Goal: Check status: Check status

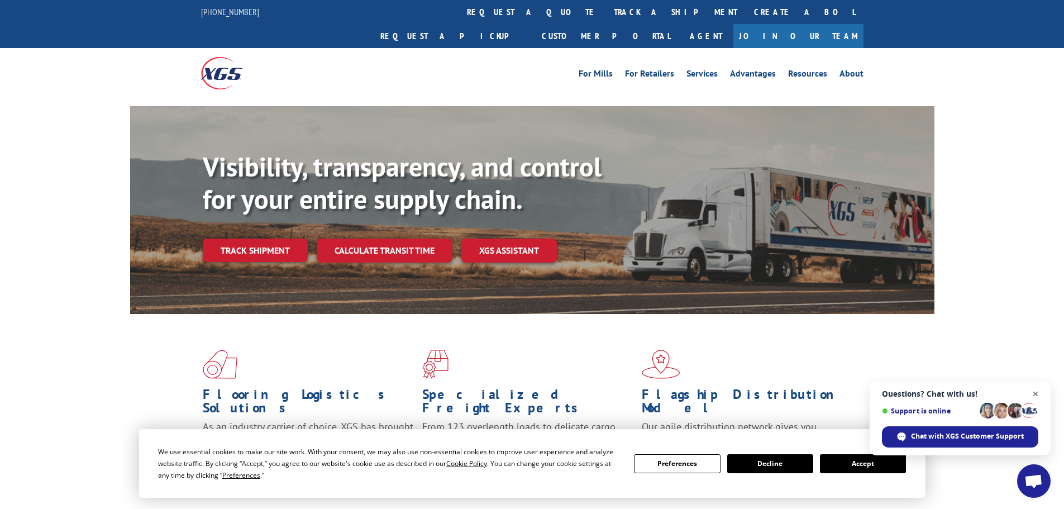
click at [1033, 394] on span "Close chat" at bounding box center [1036, 394] width 14 height 14
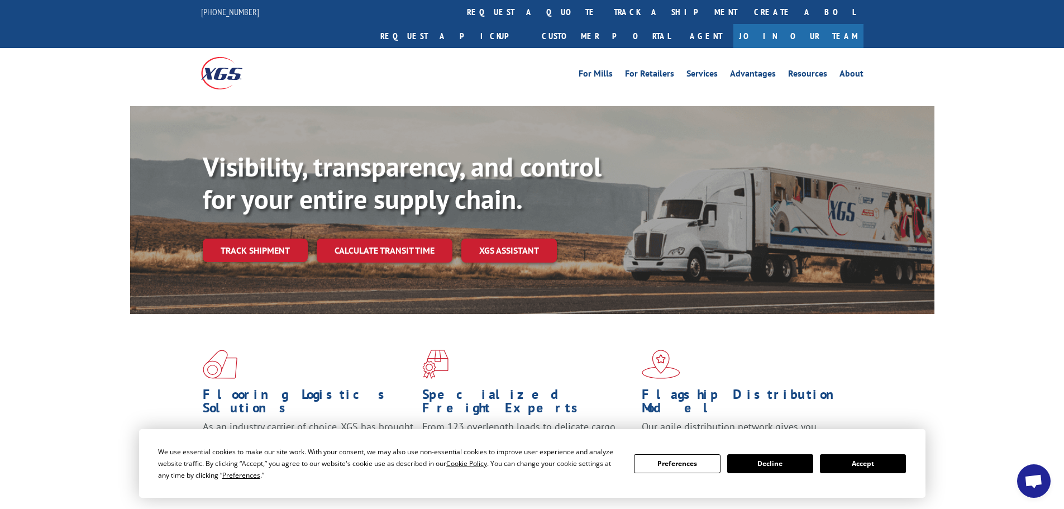
click at [866, 467] on button "Accept" at bounding box center [863, 463] width 86 height 19
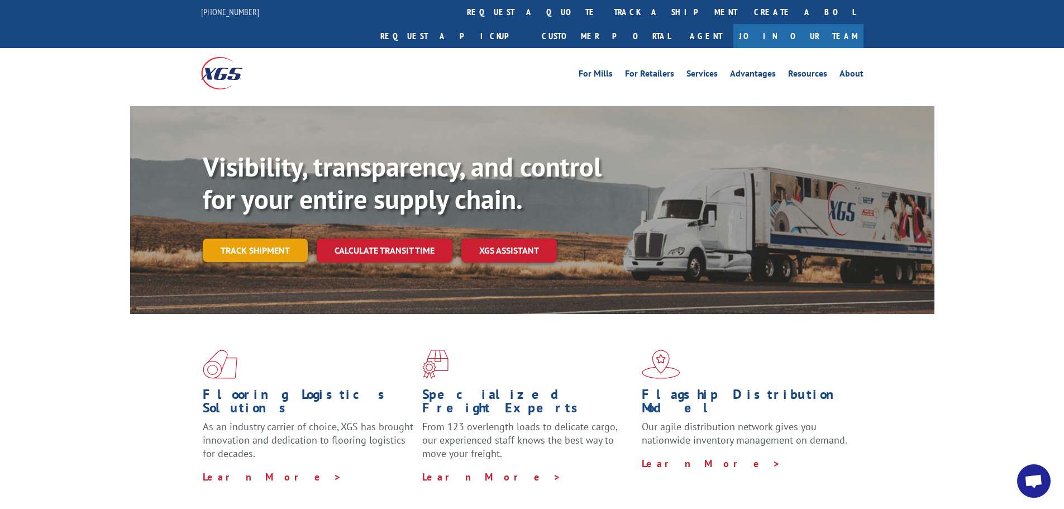
click at [256, 238] on link "Track shipment" at bounding box center [255, 249] width 105 height 23
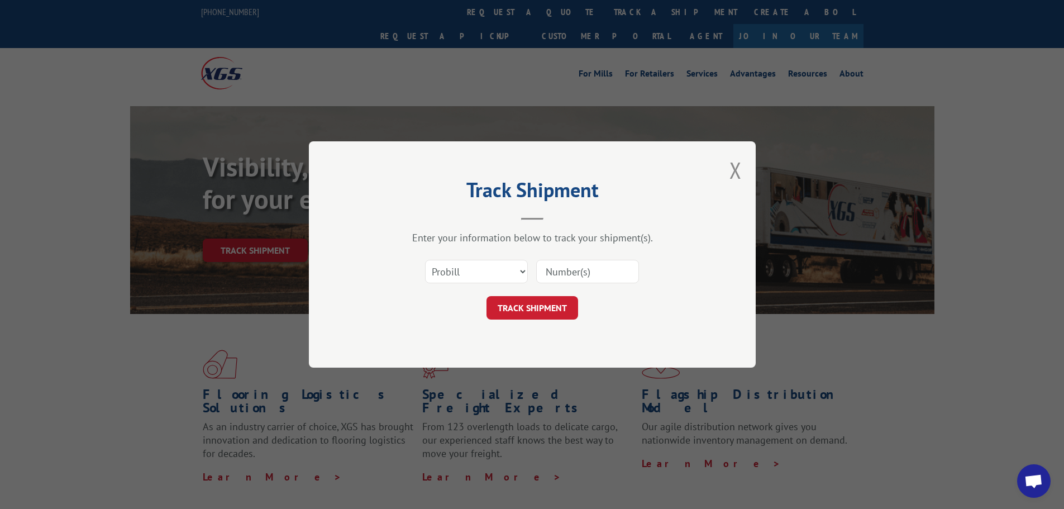
click at [572, 274] on input at bounding box center [587, 271] width 103 height 23
click at [520, 271] on select "Select category... Probill BOL PO" at bounding box center [476, 271] width 103 height 23
click at [601, 276] on input at bounding box center [587, 271] width 103 height 23
type input "16571201"
click at [561, 308] on button "TRACK SHIPMENT" at bounding box center [532, 307] width 92 height 23
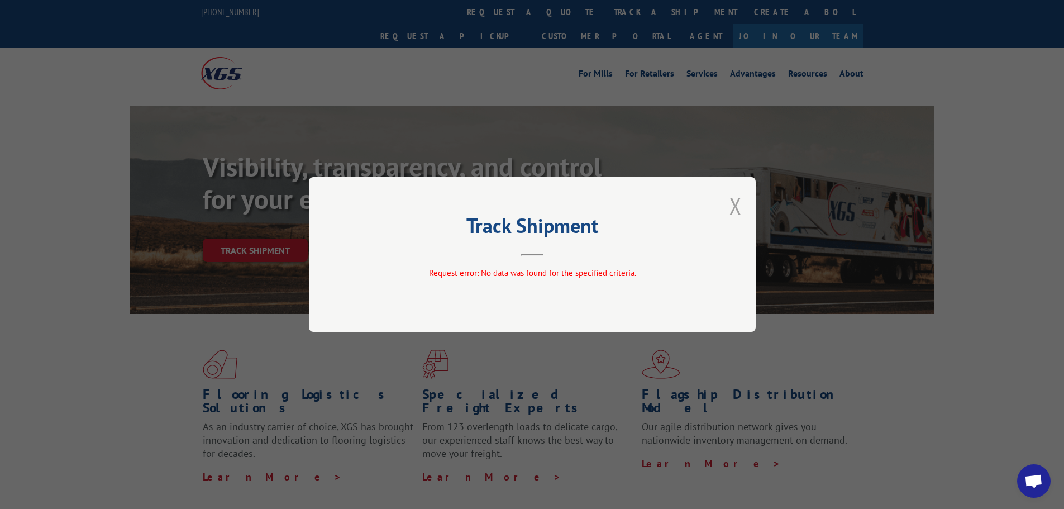
click at [735, 203] on button "Close modal" at bounding box center [735, 206] width 12 height 30
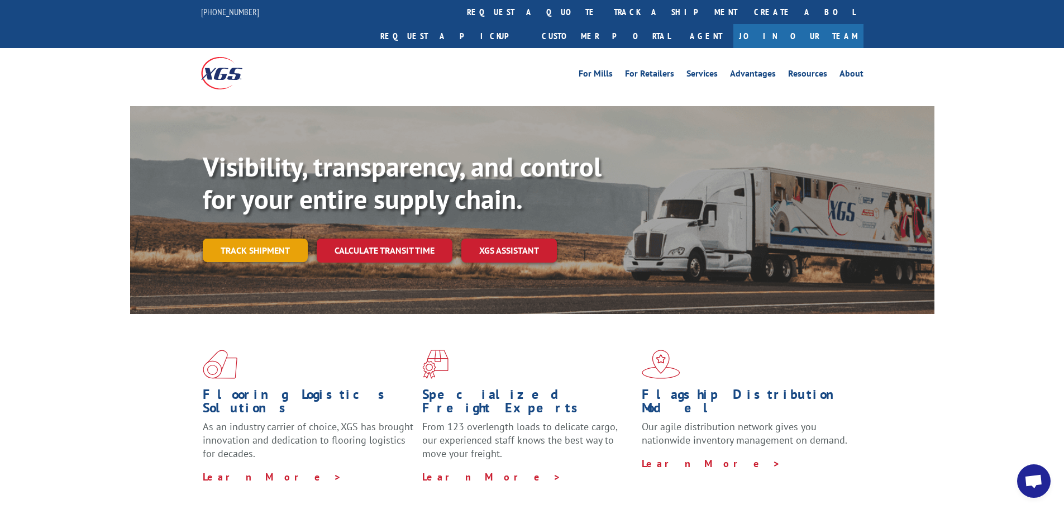
click at [274, 238] on link "Track shipment" at bounding box center [255, 249] width 105 height 23
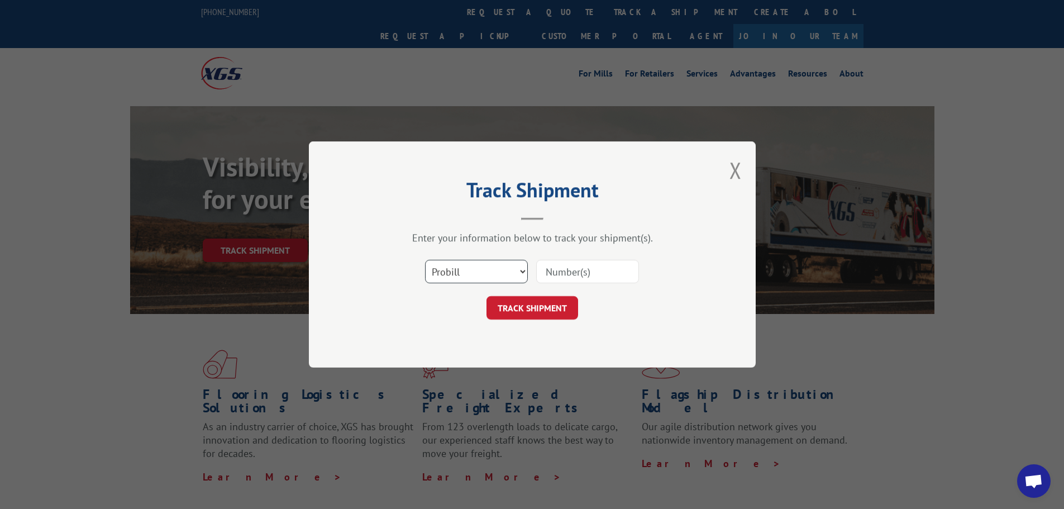
click at [497, 264] on select "Select category... Probill BOL PO" at bounding box center [476, 271] width 103 height 23
select select "bol"
click at [425, 260] on select "Select category... Probill BOL PO" at bounding box center [476, 271] width 103 height 23
click at [604, 271] on input at bounding box center [587, 271] width 103 height 23
paste input "09480300000413041"
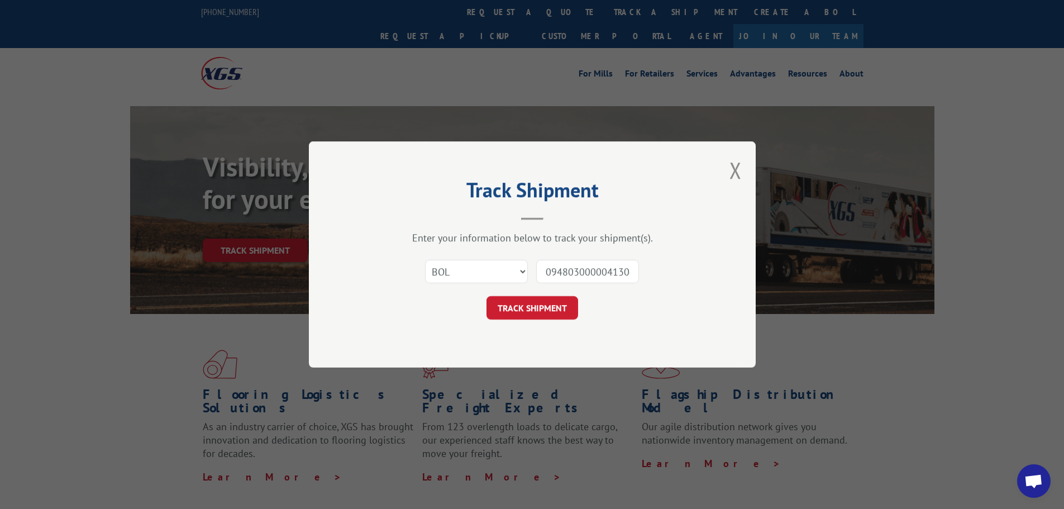
scroll to position [0, 9]
type input "09480300000413041"
click at [540, 307] on button "TRACK SHIPMENT" at bounding box center [532, 307] width 92 height 23
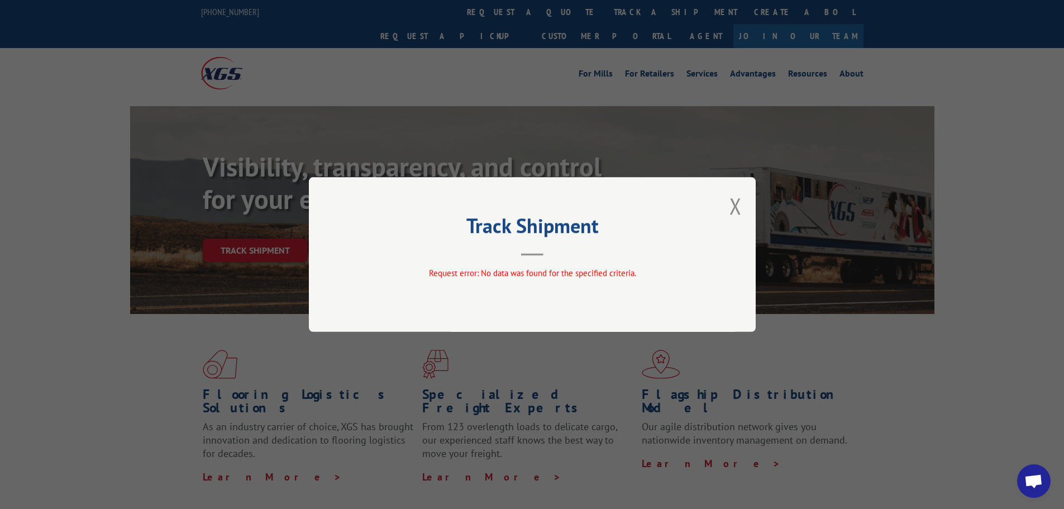
click at [729, 207] on div "Track Shipment Request error: No data was found for the specified criteria." at bounding box center [532, 254] width 447 height 155
click at [739, 202] on button "Close modal" at bounding box center [735, 206] width 12 height 30
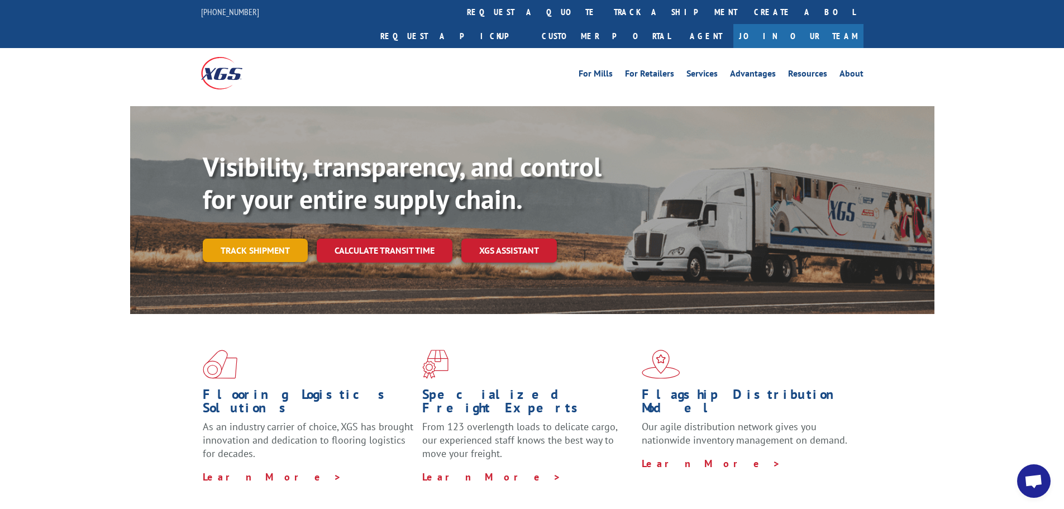
click at [249, 238] on link "Track shipment" at bounding box center [255, 249] width 105 height 23
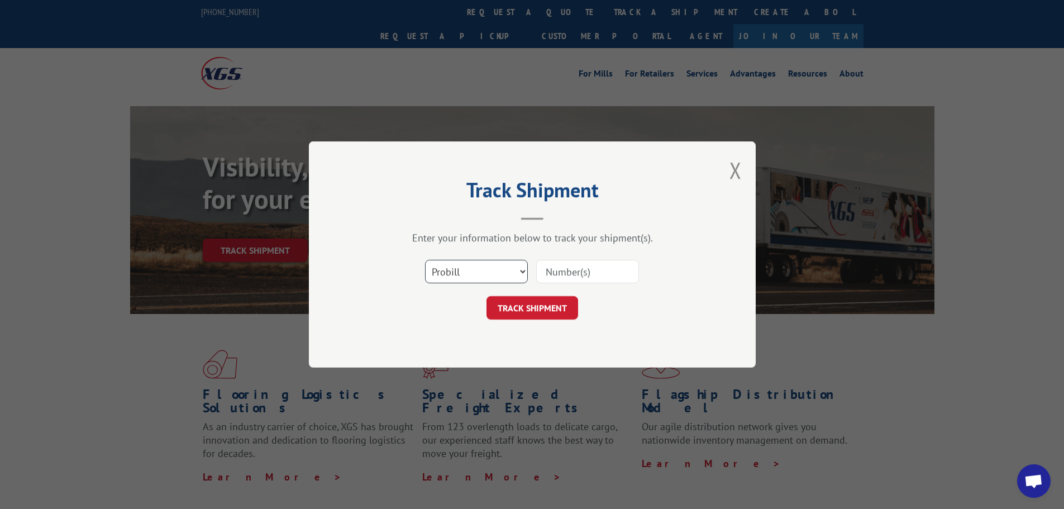
click at [524, 272] on select "Select category... Probill BOL PO" at bounding box center [476, 271] width 103 height 23
select select "bol"
click at [425, 260] on select "Select category... Probill BOL PO" at bounding box center [476, 271] width 103 height 23
click at [570, 274] on input at bounding box center [587, 271] width 103 height 23
paste input "09480300000413041"
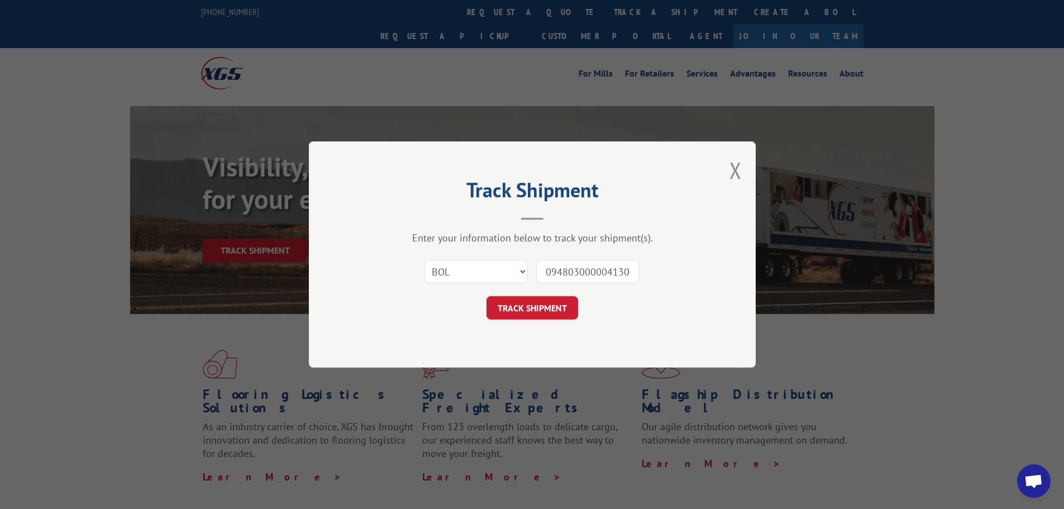
click at [615, 275] on input "09480300000413041" at bounding box center [587, 271] width 103 height 23
type input "09480300000413041"
drag, startPoint x: 552, startPoint y: 302, endPoint x: 540, endPoint y: 304, distance: 12.1
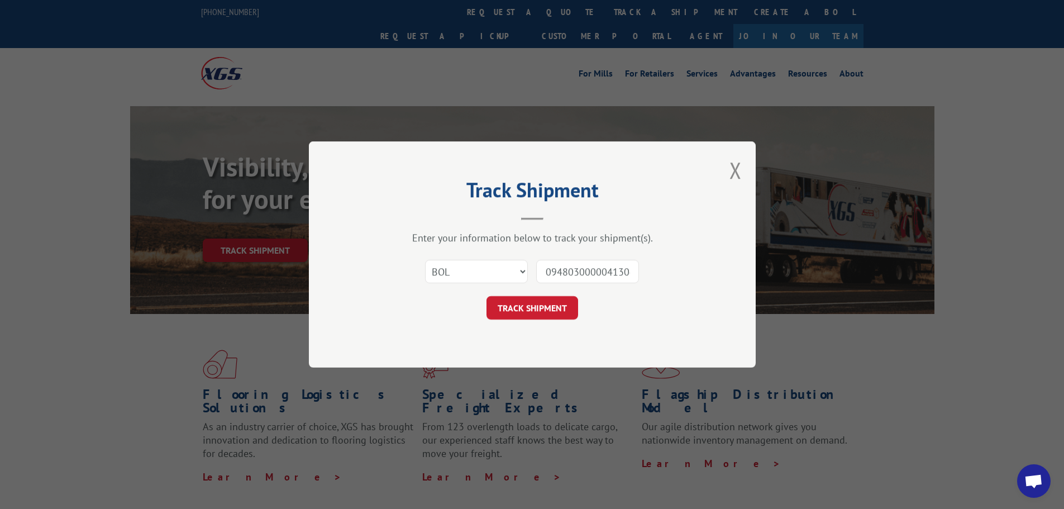
click at [553, 300] on button "TRACK SHIPMENT" at bounding box center [532, 307] width 92 height 23
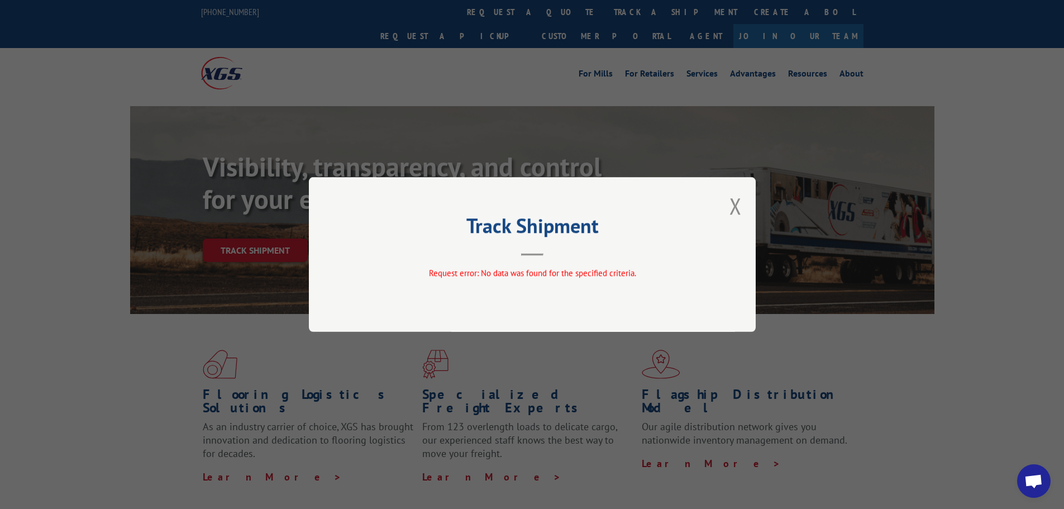
click at [737, 212] on button "Close modal" at bounding box center [735, 206] width 12 height 30
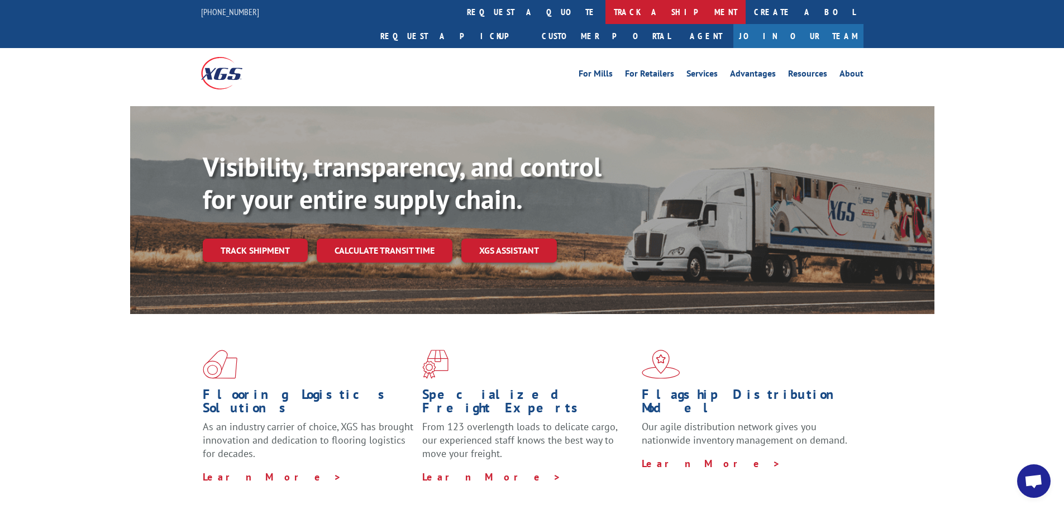
click at [605, 15] on link "track a shipment" at bounding box center [675, 12] width 140 height 24
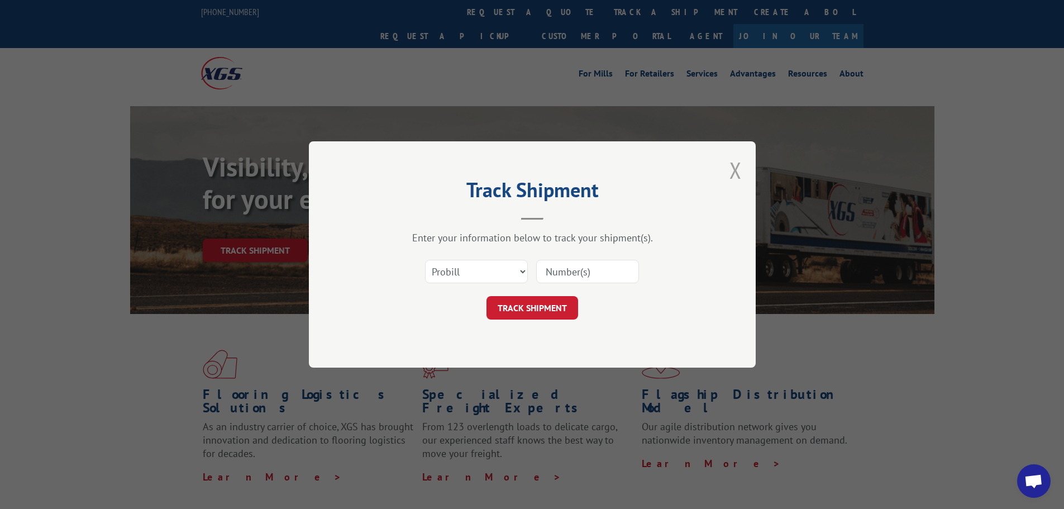
click at [735, 173] on button "Close modal" at bounding box center [735, 170] width 12 height 30
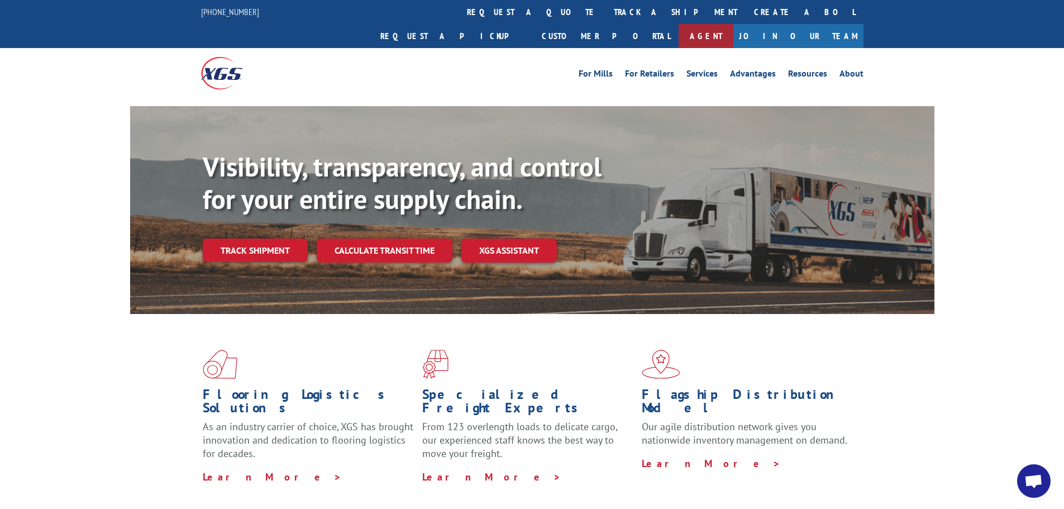
click at [733, 24] on link "Agent" at bounding box center [706, 36] width 55 height 24
